Goal: Check status: Check status

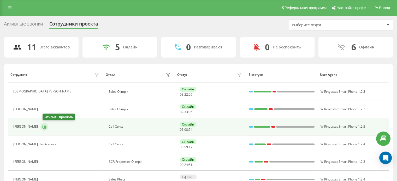
click at [43, 126] on button at bounding box center [44, 127] width 8 height 8
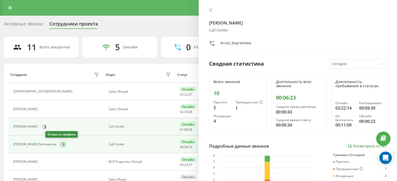
click at [59, 144] on button at bounding box center [63, 145] width 8 height 8
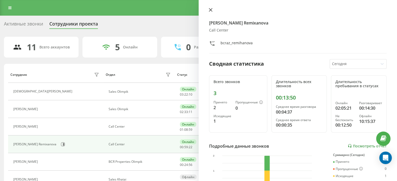
click at [212, 10] on icon at bounding box center [211, 10] width 4 height 4
